Goal: Task Accomplishment & Management: Use online tool/utility

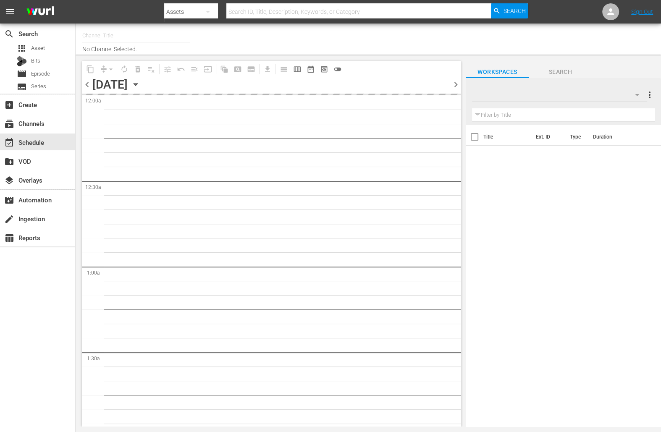
type input "MBC Roku (578)"
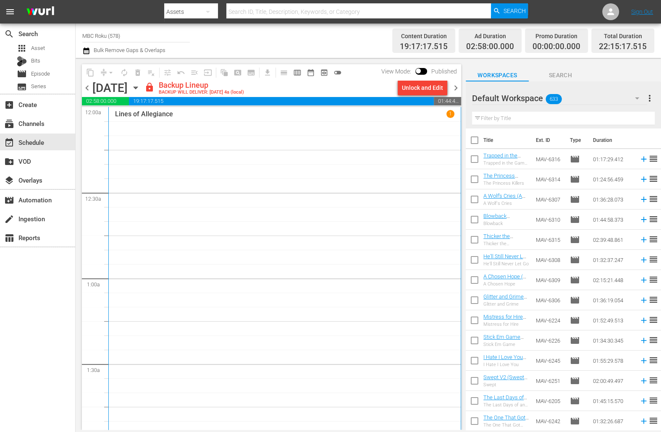
click at [86, 86] on span "chevron_left" at bounding box center [87, 88] width 10 height 10
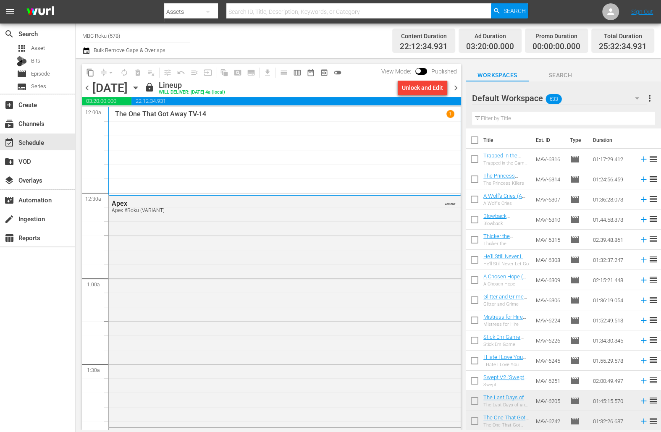
click at [457, 87] on span "chevron_right" at bounding box center [455, 88] width 10 height 10
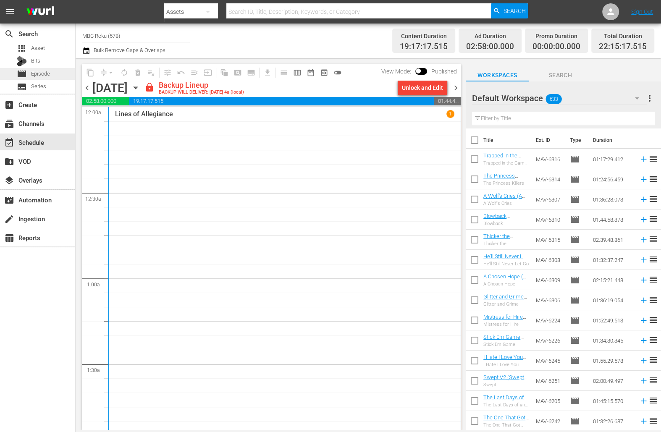
click at [50, 74] on span "Episode" at bounding box center [40, 74] width 19 height 8
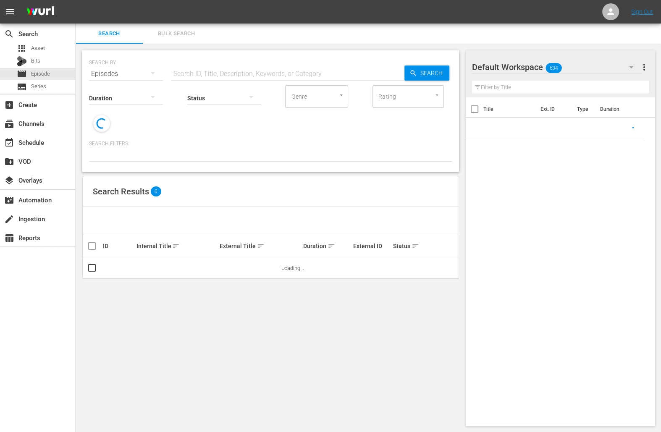
click at [236, 63] on div "SEARCH BY Search By Episodes Search ID, Title, Description, Keywords, or Catego…" at bounding box center [270, 69] width 363 height 30
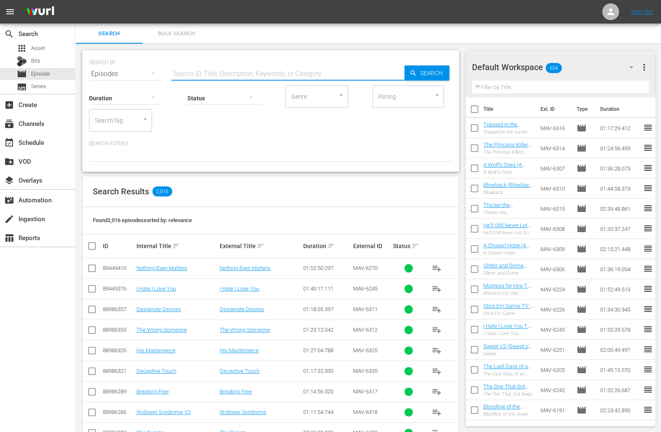
click at [236, 71] on input "text" at bounding box center [287, 74] width 233 height 20
type input "i hate i love you"
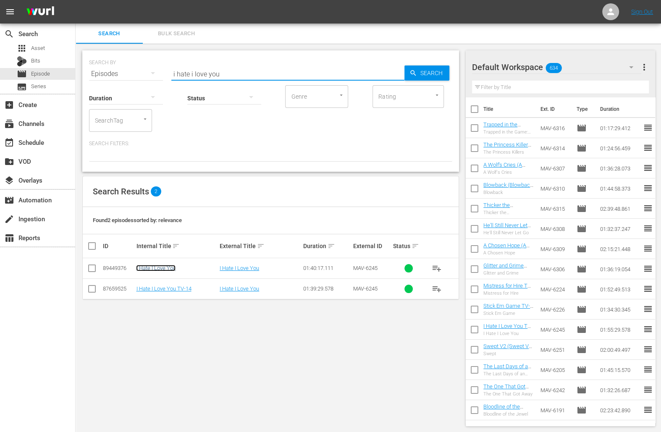
click at [169, 268] on link "I Hate I Love You" at bounding box center [155, 268] width 39 height 6
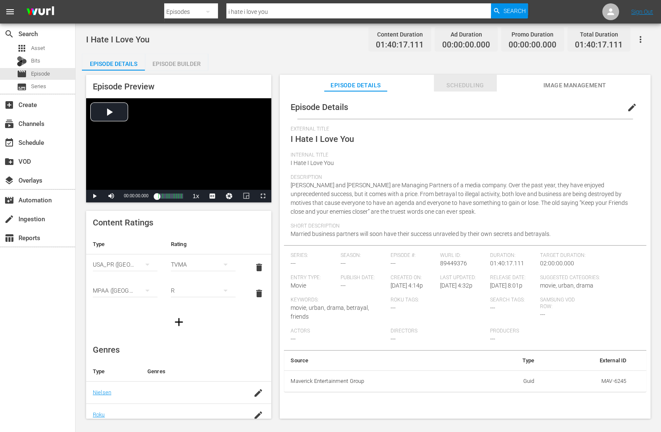
click at [465, 83] on span "Scheduling" at bounding box center [465, 85] width 63 height 10
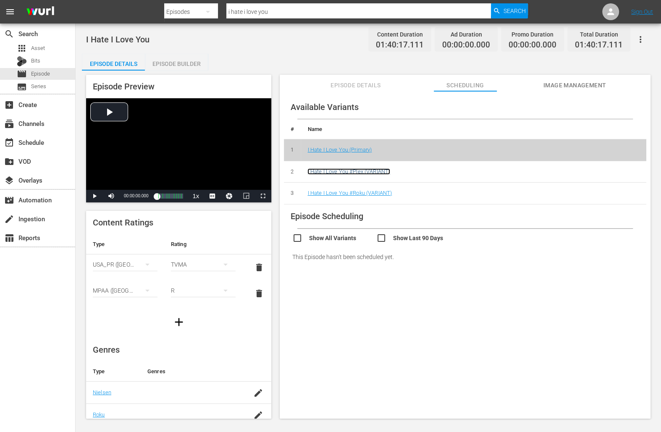
click at [376, 171] on link "I Hate I Love You #Plex (VARIANT)" at bounding box center [348, 171] width 83 height 6
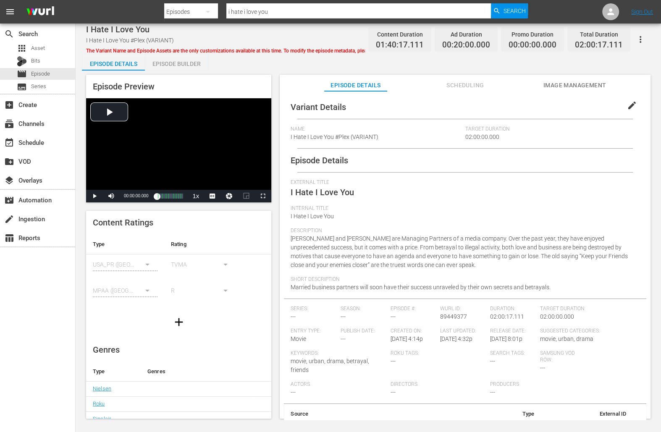
click at [447, 88] on span "Scheduling" at bounding box center [465, 85] width 63 height 10
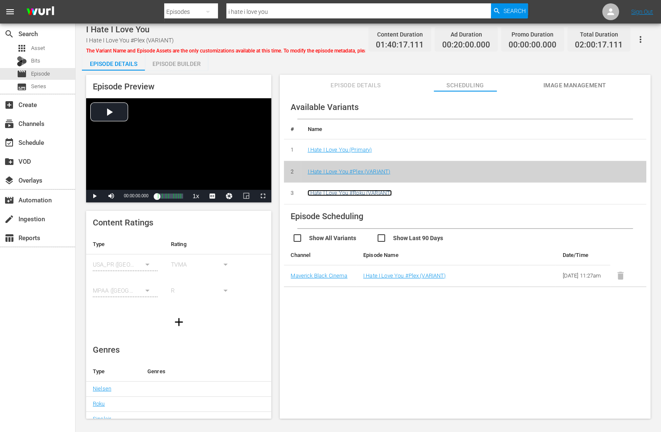
click at [370, 193] on link "I Hate I Love You #Roku (VARIANT)" at bounding box center [349, 193] width 84 height 6
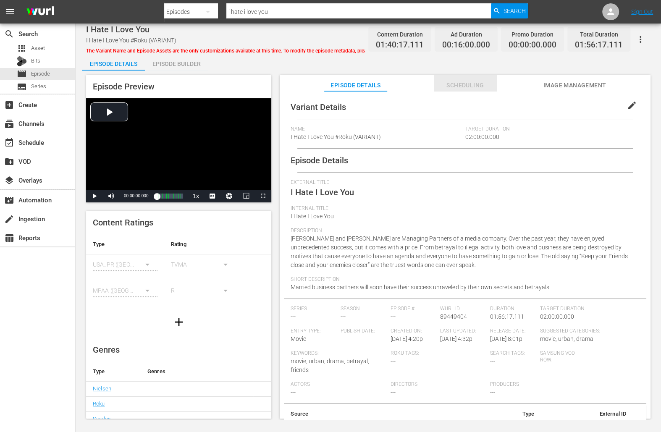
click at [465, 84] on span "Scheduling" at bounding box center [465, 85] width 63 height 10
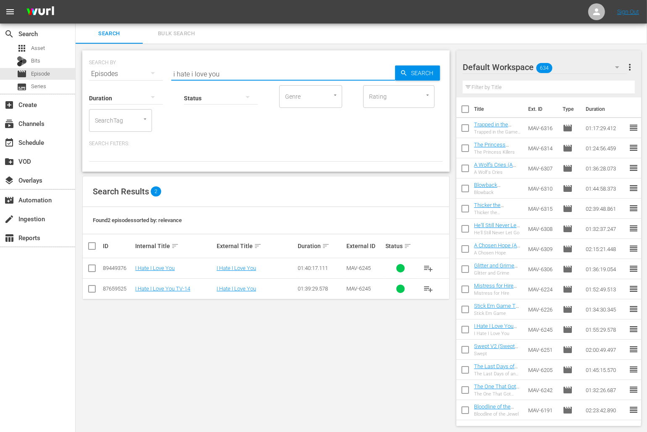
click at [232, 77] on input "i hate i love you" at bounding box center [283, 74] width 224 height 20
type input "nothing even matters"
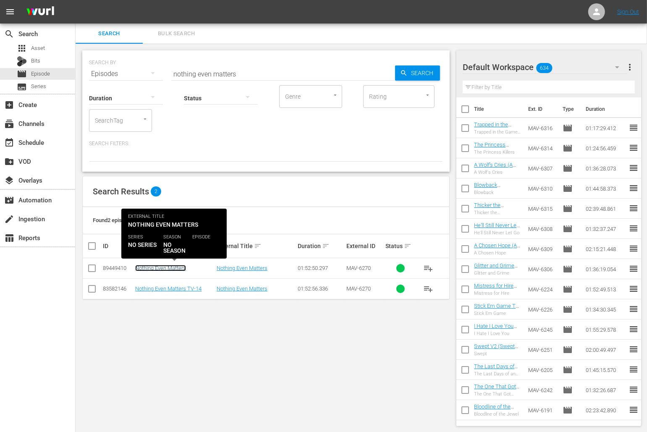
click at [176, 269] on link "Nothing Even Matters" at bounding box center [160, 268] width 51 height 6
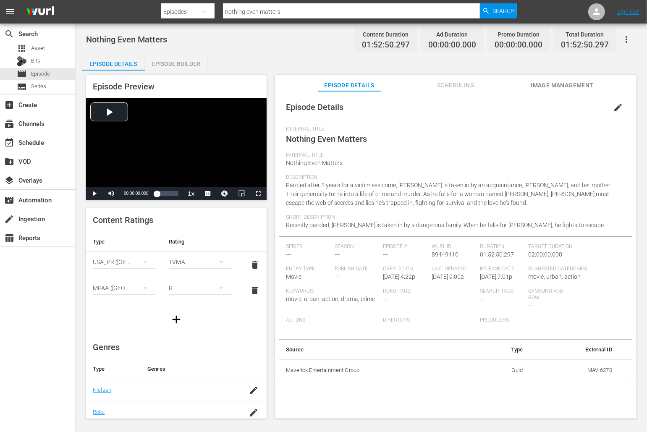
click at [471, 84] on span "Scheduling" at bounding box center [455, 85] width 63 height 10
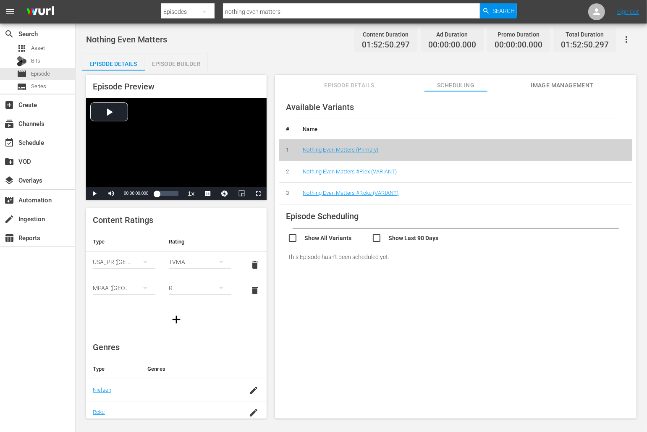
click at [370, 174] on td "Nothing Even Matters #Plex (VARIANT)" at bounding box center [464, 172] width 336 height 22
click at [370, 173] on link "Nothing Even Matters #Plex (VARIANT)" at bounding box center [350, 171] width 94 height 6
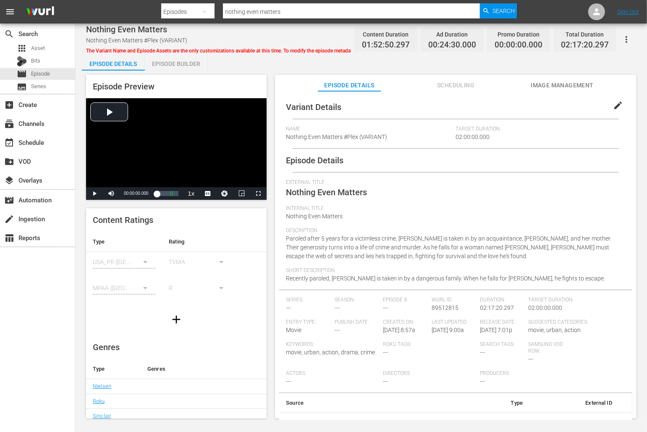
click at [462, 84] on span "Scheduling" at bounding box center [455, 85] width 63 height 10
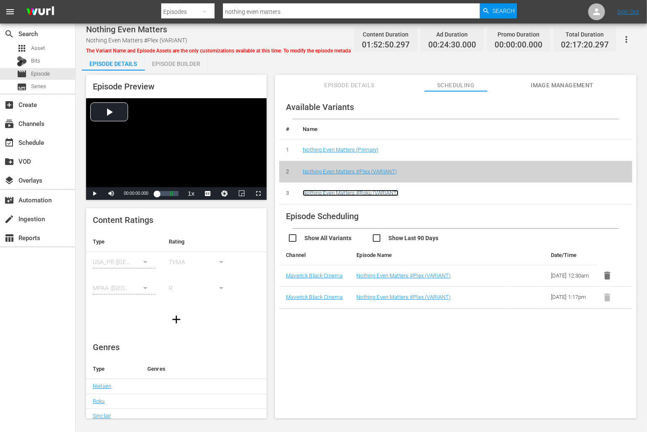
click at [379, 190] on link "Nothing Even Matters #Roku (VARIANT)" at bounding box center [351, 193] width 96 height 6
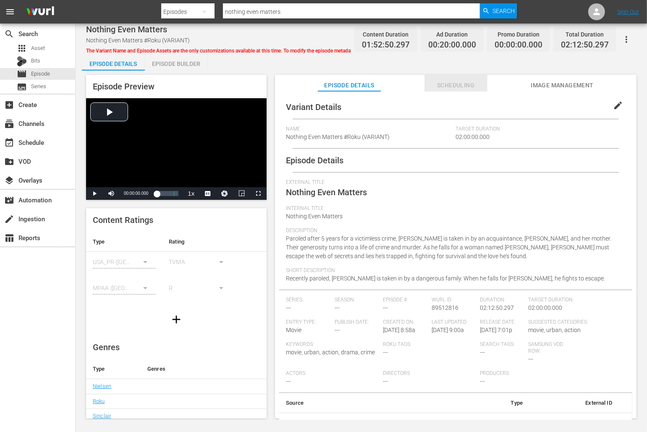
click at [471, 81] on span "Scheduling" at bounding box center [455, 85] width 63 height 10
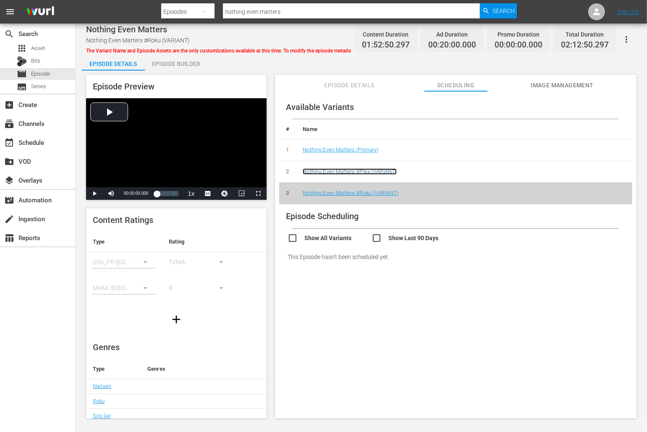
click at [367, 169] on link "Nothing Even Matters #Plex (VARIANT)" at bounding box center [350, 171] width 94 height 6
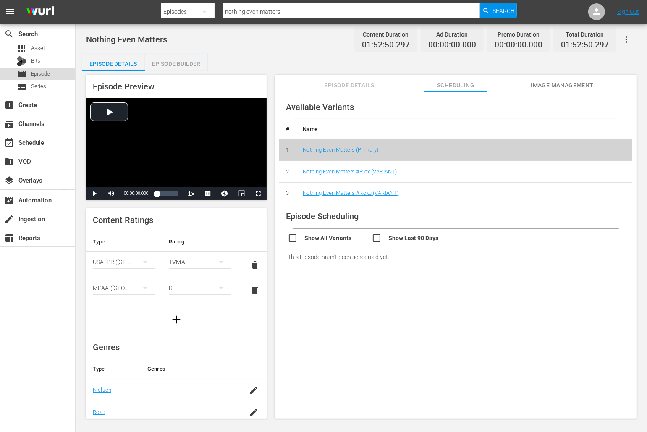
click at [50, 70] on div "movie Episode" at bounding box center [37, 74] width 75 height 12
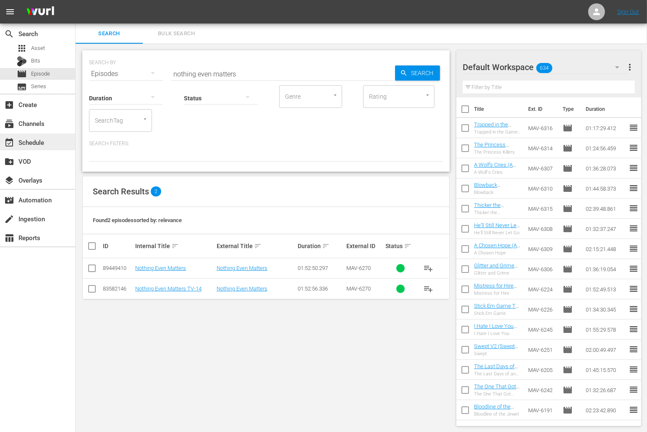
click at [44, 141] on div "event_available Schedule" at bounding box center [23, 141] width 47 height 8
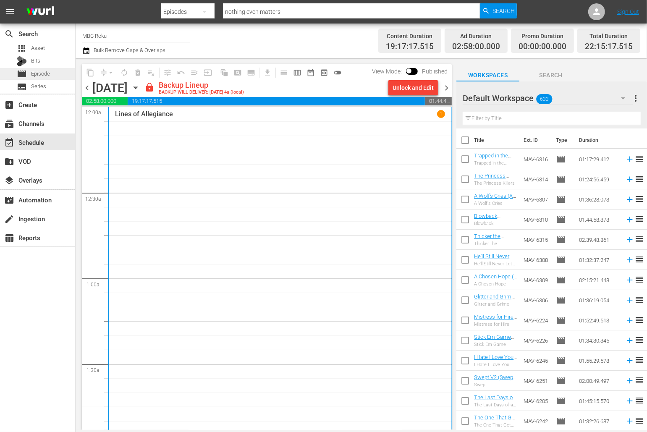
click at [47, 73] on span "Episode" at bounding box center [40, 74] width 19 height 8
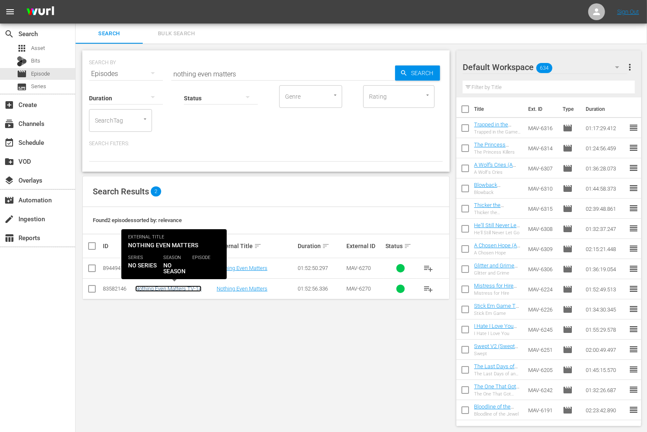
click at [192, 288] on link "Nothing Even Matters TV-14" at bounding box center [168, 288] width 66 height 6
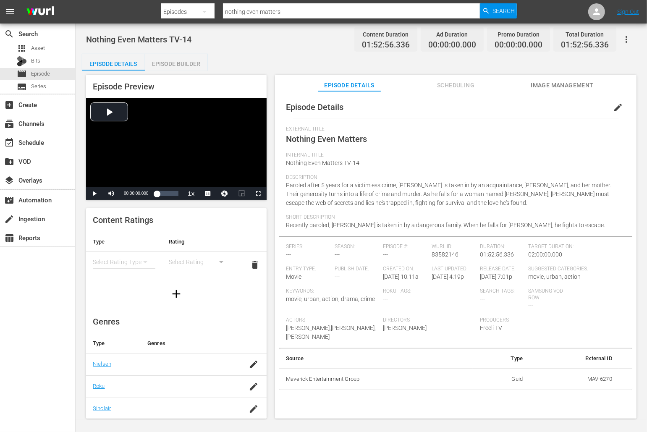
click at [452, 79] on button "Scheduling" at bounding box center [455, 83] width 63 height 17
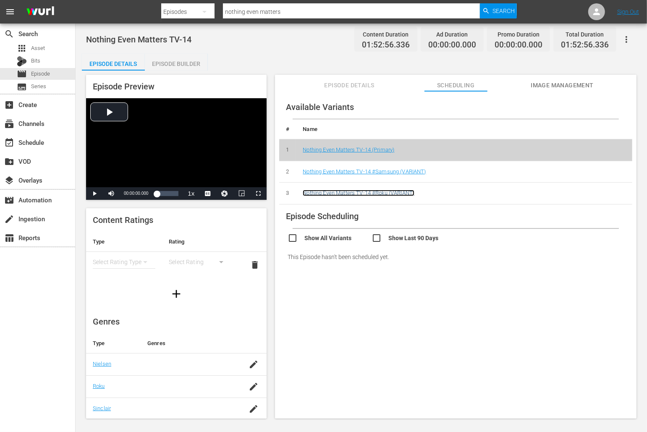
click at [384, 192] on link "Nothing Even Matters TV-14 #Roku (VARIANT)" at bounding box center [359, 193] width 112 height 6
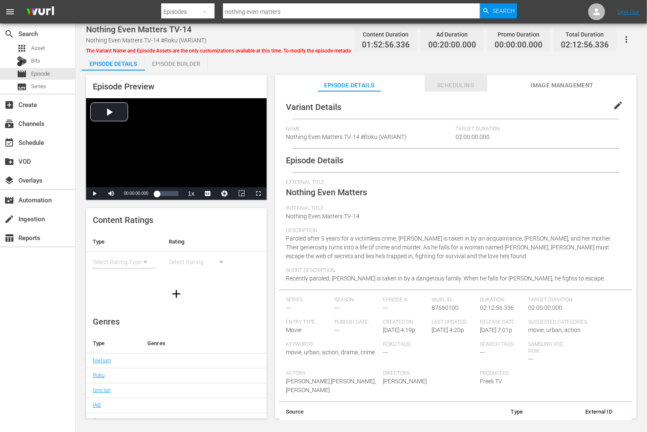
click at [464, 85] on span "Scheduling" at bounding box center [455, 85] width 63 height 10
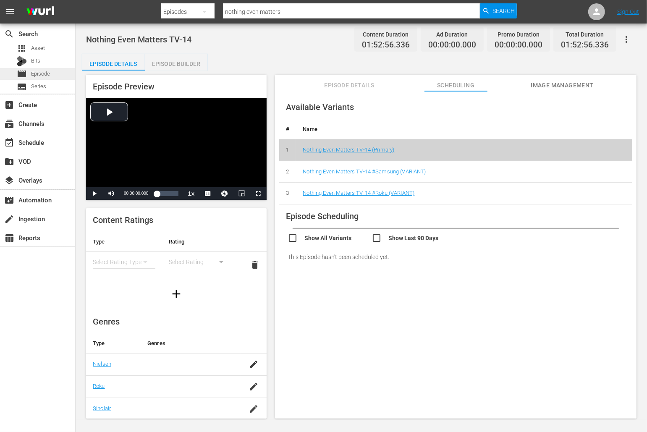
click at [50, 74] on span "Episode" at bounding box center [40, 74] width 19 height 8
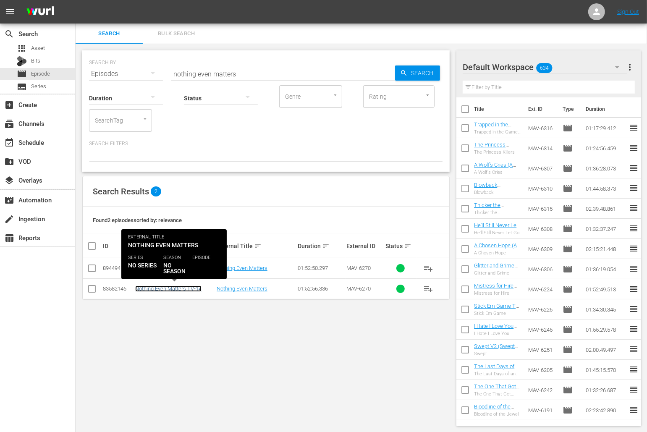
click at [198, 290] on link "Nothing Even Matters TV-14" at bounding box center [168, 288] width 66 height 6
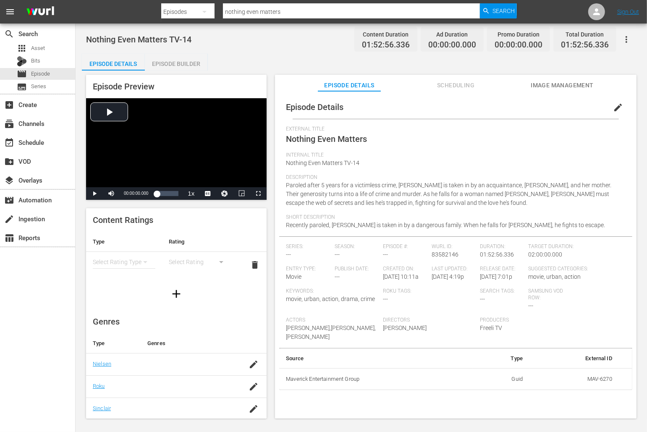
click at [445, 86] on span "Scheduling" at bounding box center [455, 85] width 63 height 10
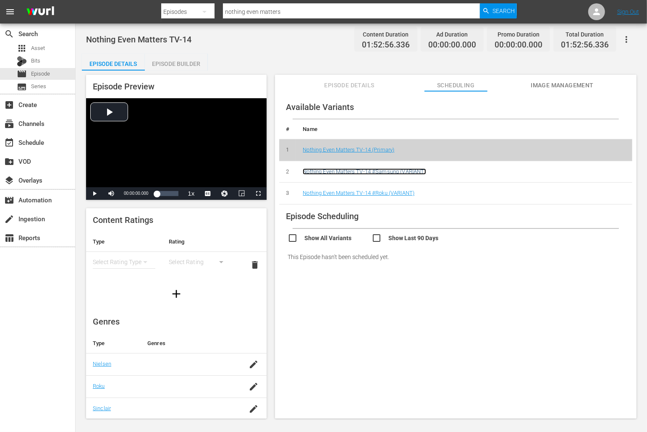
click at [385, 170] on link "Nothing Even Matters TV-14 #Samsung (VARIANT)" at bounding box center [364, 171] width 123 height 6
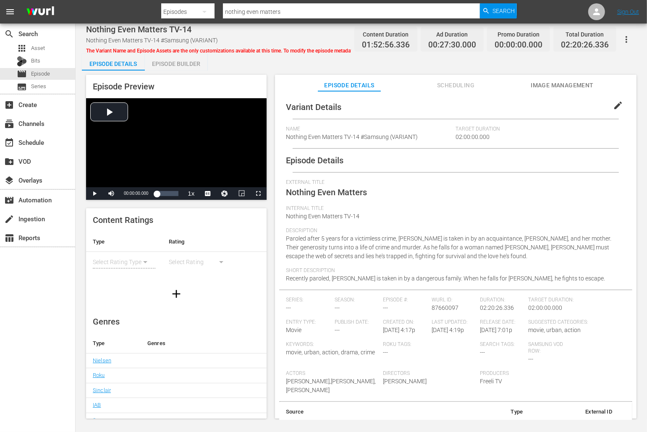
click at [458, 85] on span "Scheduling" at bounding box center [455, 85] width 63 height 10
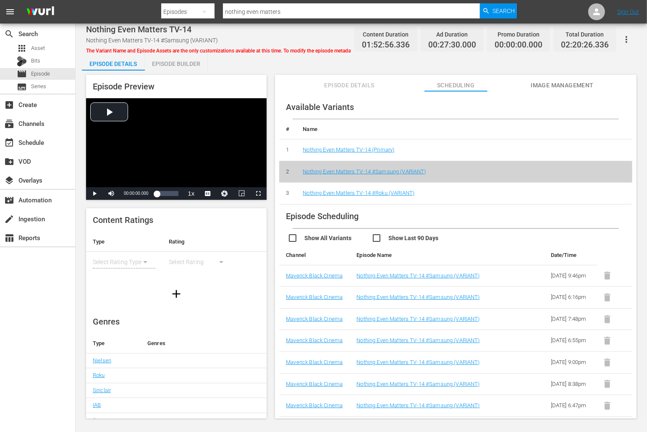
click at [384, 239] on input "checkbox" at bounding box center [413, 239] width 84 height 12
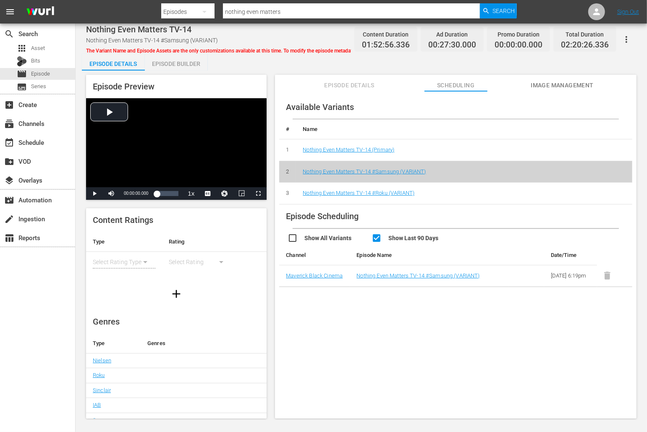
click at [417, 239] on input "checkbox" at bounding box center [413, 239] width 84 height 12
checkbox input "false"
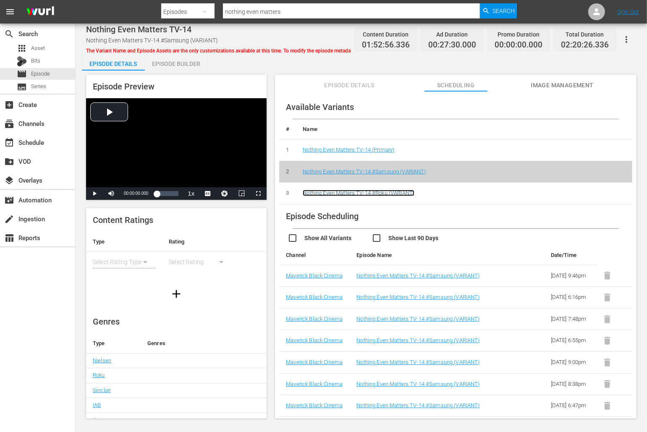
click at [410, 192] on link "Nothing Even Matters TV-14 #Roku (VARIANT)" at bounding box center [359, 193] width 112 height 6
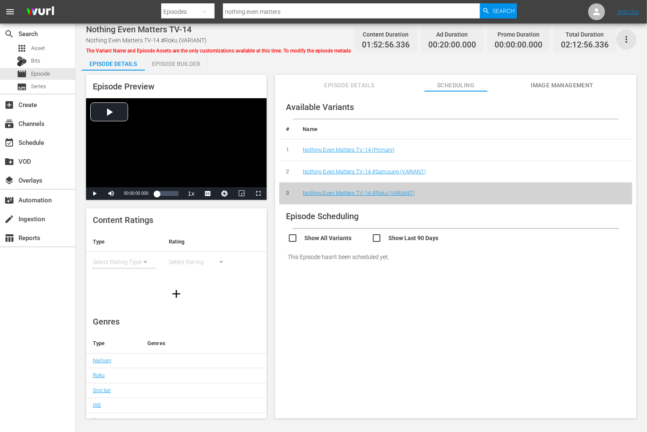
click at [626, 38] on icon "button" at bounding box center [626, 39] width 10 height 10
click at [615, 42] on div "Add Episode to Workspace" at bounding box center [589, 43] width 81 height 20
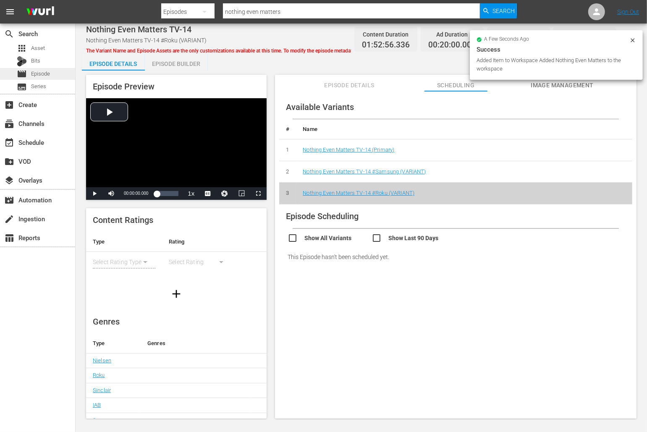
click at [51, 71] on div "movie Episode" at bounding box center [37, 74] width 75 height 12
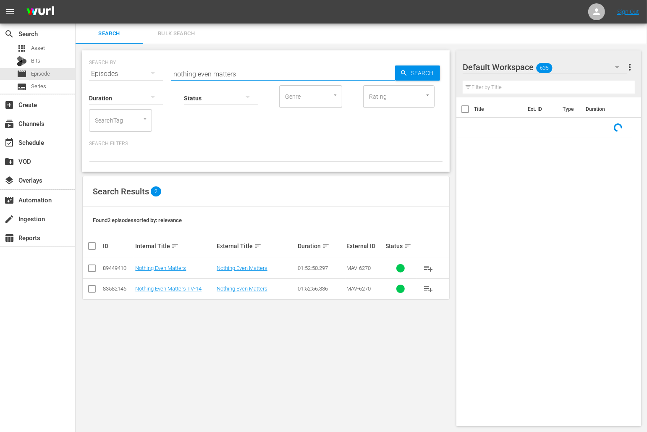
click at [217, 76] on input "nothing even matters" at bounding box center [283, 74] width 224 height 20
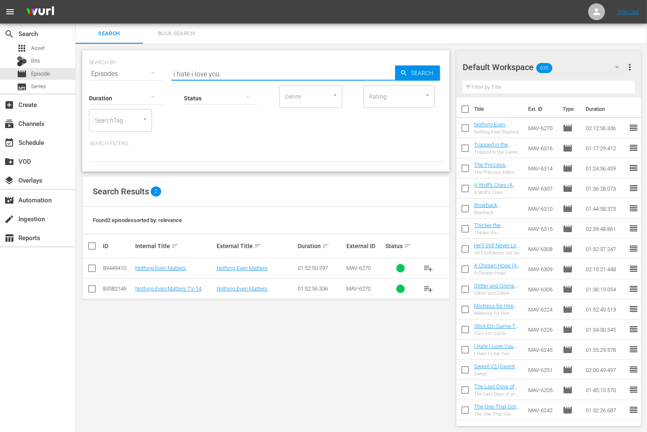
type input "i hate i love you"
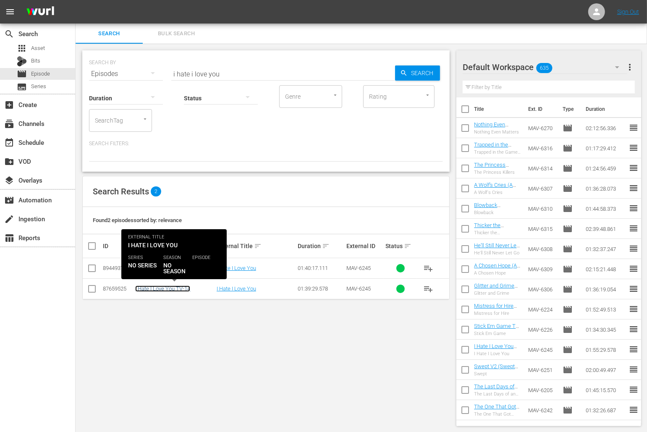
click at [181, 288] on link "I Hate I Love You TV-14" at bounding box center [162, 288] width 55 height 6
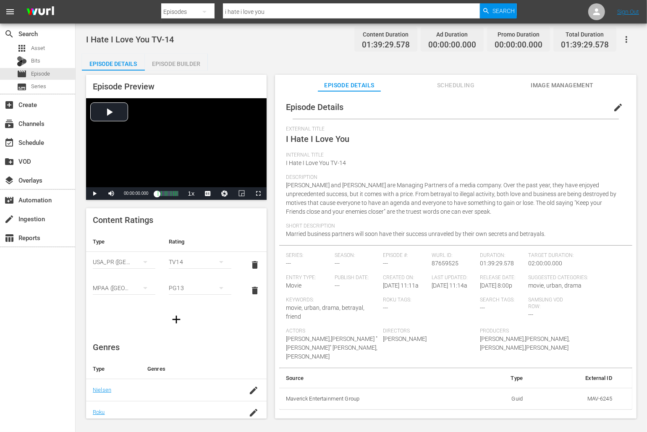
click at [472, 86] on span "Scheduling" at bounding box center [455, 85] width 63 height 10
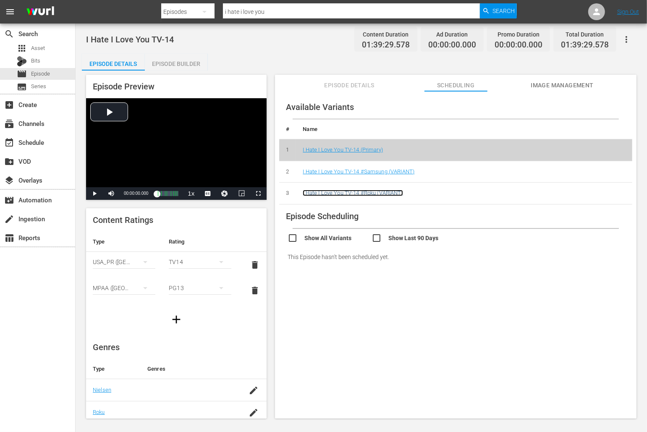
click at [375, 192] on link "I Hate I Love You TV-14 #Roku (VARIANT)" at bounding box center [353, 193] width 100 height 6
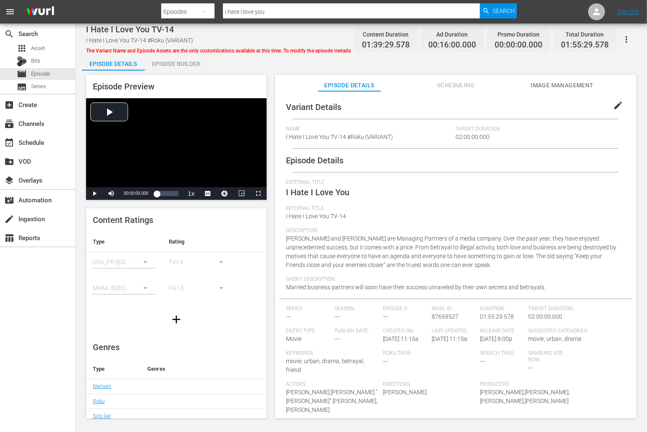
click at [448, 84] on span "Scheduling" at bounding box center [455, 85] width 63 height 10
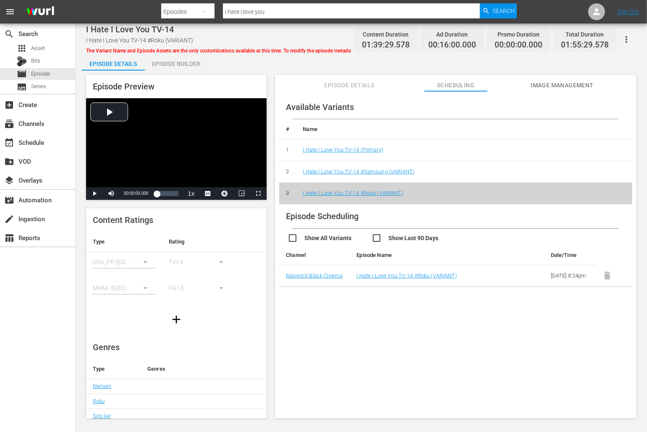
click at [630, 39] on icon "button" at bounding box center [626, 39] width 10 height 10
click at [619, 41] on div "Add Episode to Workspace" at bounding box center [589, 43] width 81 height 20
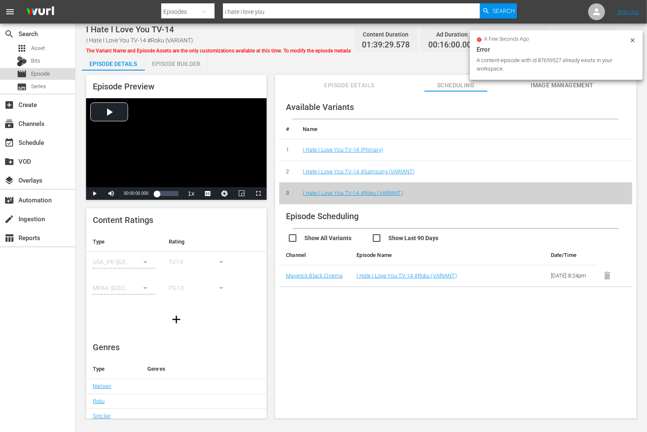
click at [53, 73] on div "movie Episode" at bounding box center [37, 74] width 75 height 12
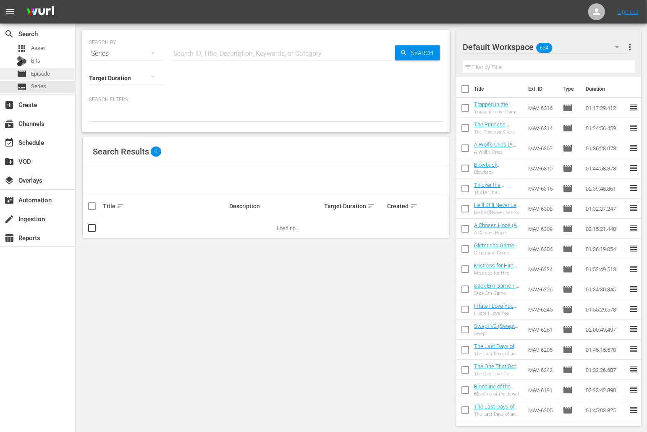
click at [63, 73] on div "movie Episode" at bounding box center [37, 74] width 75 height 12
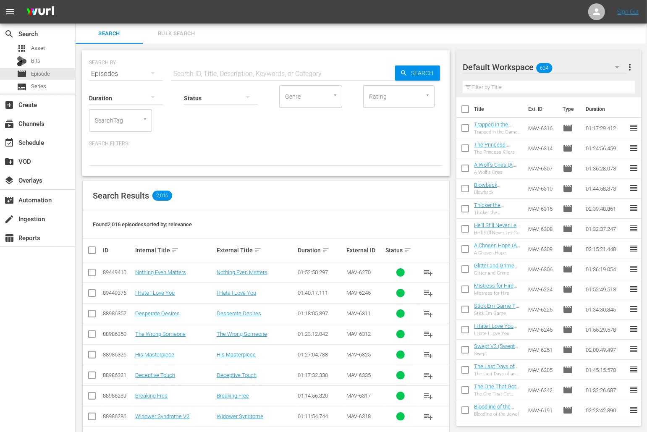
click at [307, 79] on input "text" at bounding box center [283, 74] width 224 height 20
type input "i hate i love you"
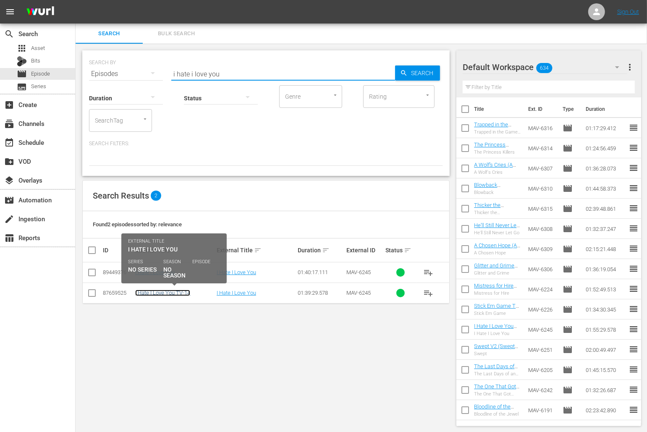
click at [172, 292] on link "I Hate I Love You TV-14" at bounding box center [162, 293] width 55 height 6
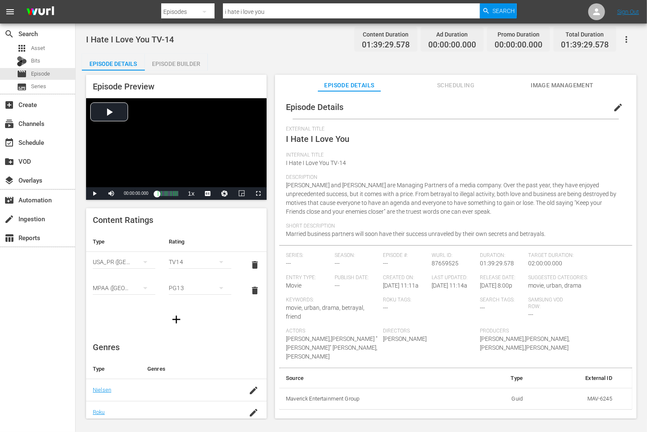
click at [462, 84] on span "Scheduling" at bounding box center [455, 85] width 63 height 10
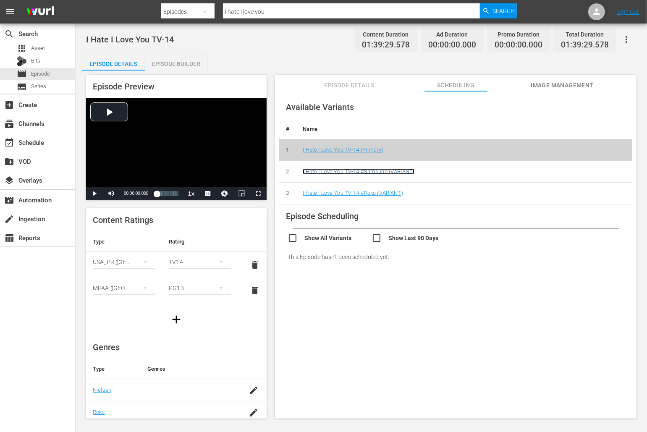
click at [363, 170] on link "I Hate I Love You TV-14 #Samsung (VARIANT)" at bounding box center [359, 171] width 112 height 6
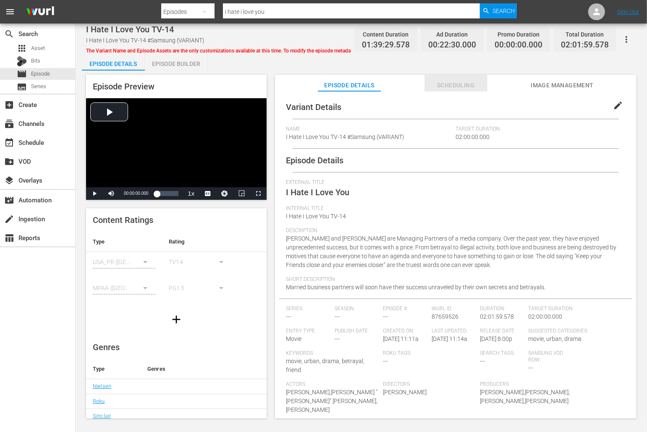
click at [447, 82] on span "Scheduling" at bounding box center [455, 85] width 63 height 10
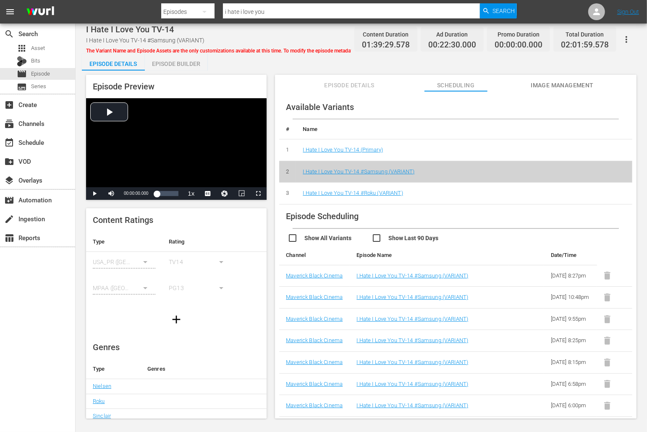
click at [628, 103] on div "Available Variants # Name 1 I Hate I Love You TV-14 (Primary) 2 I Hate I Love Y…" at bounding box center [455, 149] width 353 height 109
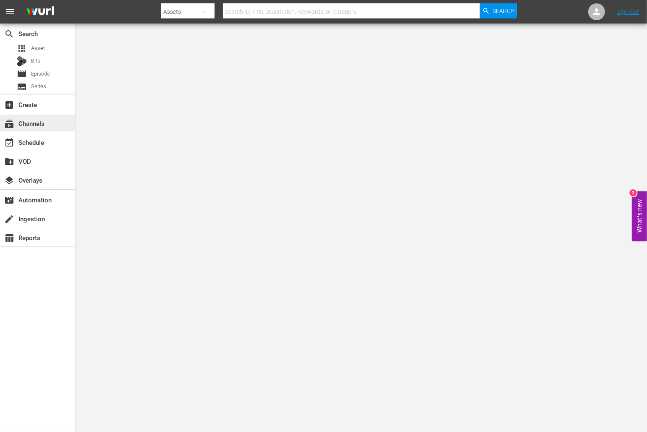
click at [41, 124] on div "subscriptions Channels" at bounding box center [23, 122] width 47 height 8
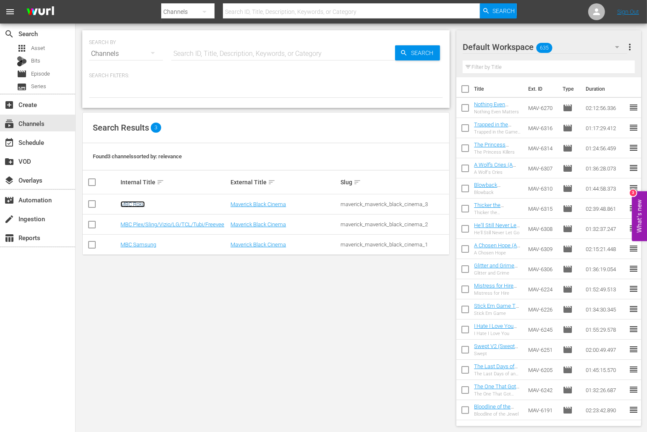
click at [136, 202] on link "MBC Roku" at bounding box center [132, 204] width 24 height 6
